Goal: Task Accomplishment & Management: Manage account settings

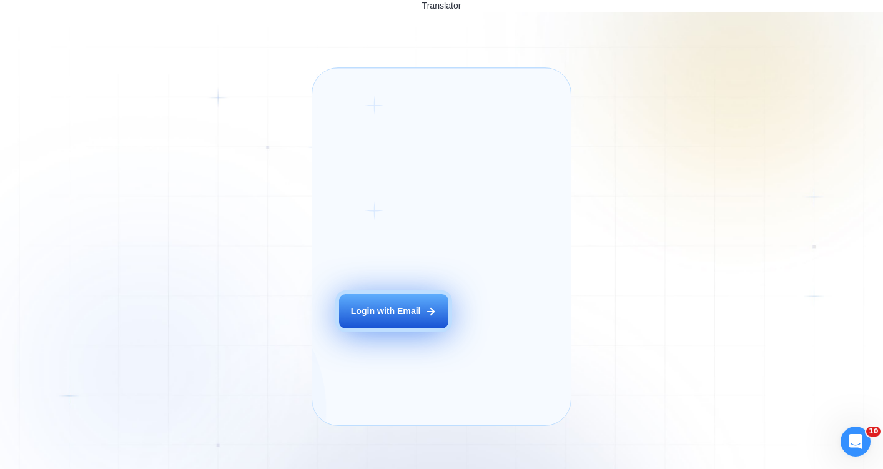
click at [408, 317] on div "Login with Email" at bounding box center [386, 311] width 70 height 12
